Goal: Task Accomplishment & Management: Use online tool/utility

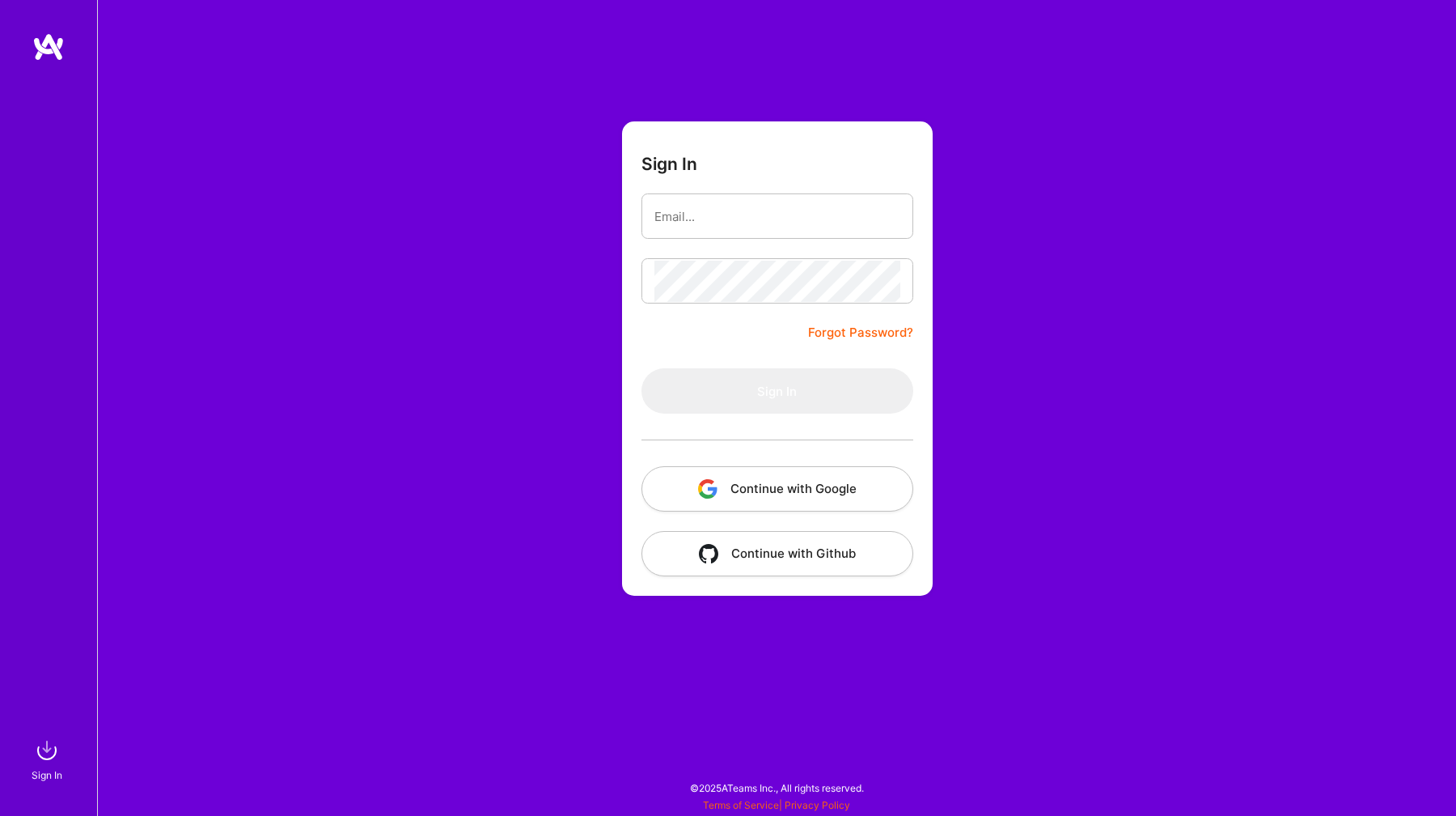
click at [764, 474] on button "Continue with Google" at bounding box center [777, 488] width 272 height 45
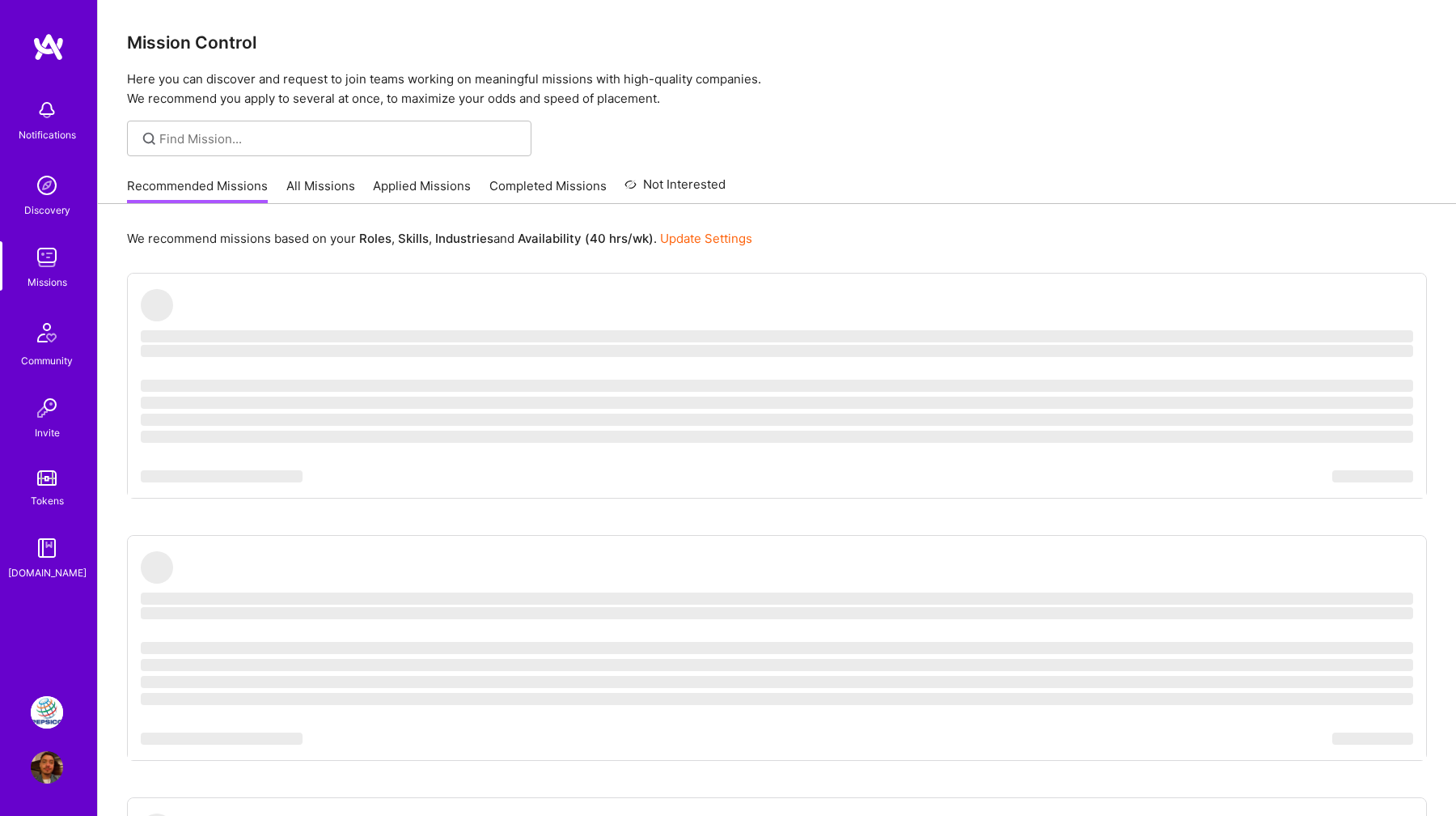
click at [62, 702] on link "PepsiCo - Elixir Dev - Retail Technology" at bounding box center [47, 711] width 40 height 32
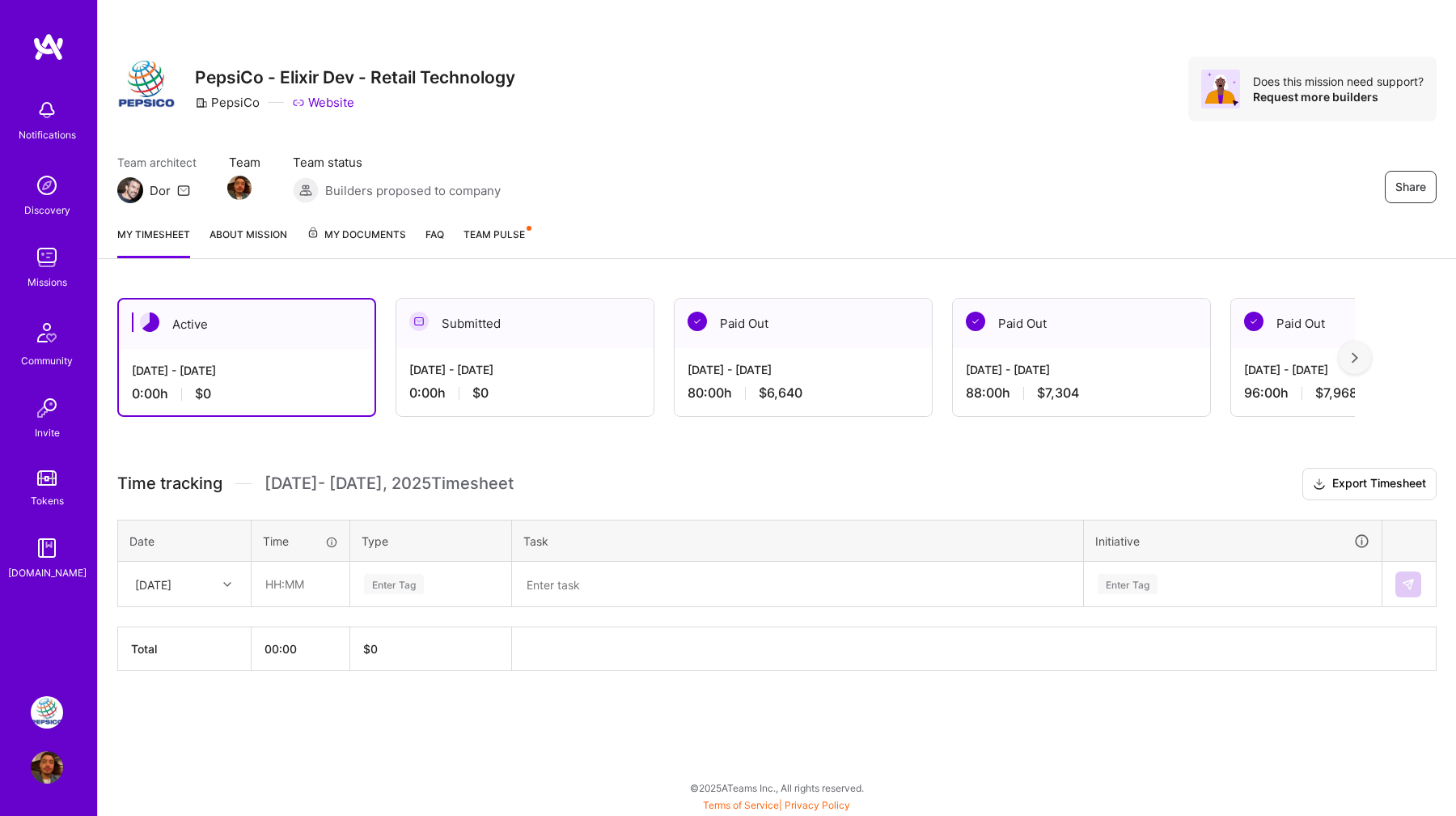
click at [505, 335] on div "Submitted" at bounding box center [525, 324] width 257 height 50
